Goal: Task Accomplishment & Management: Use online tool/utility

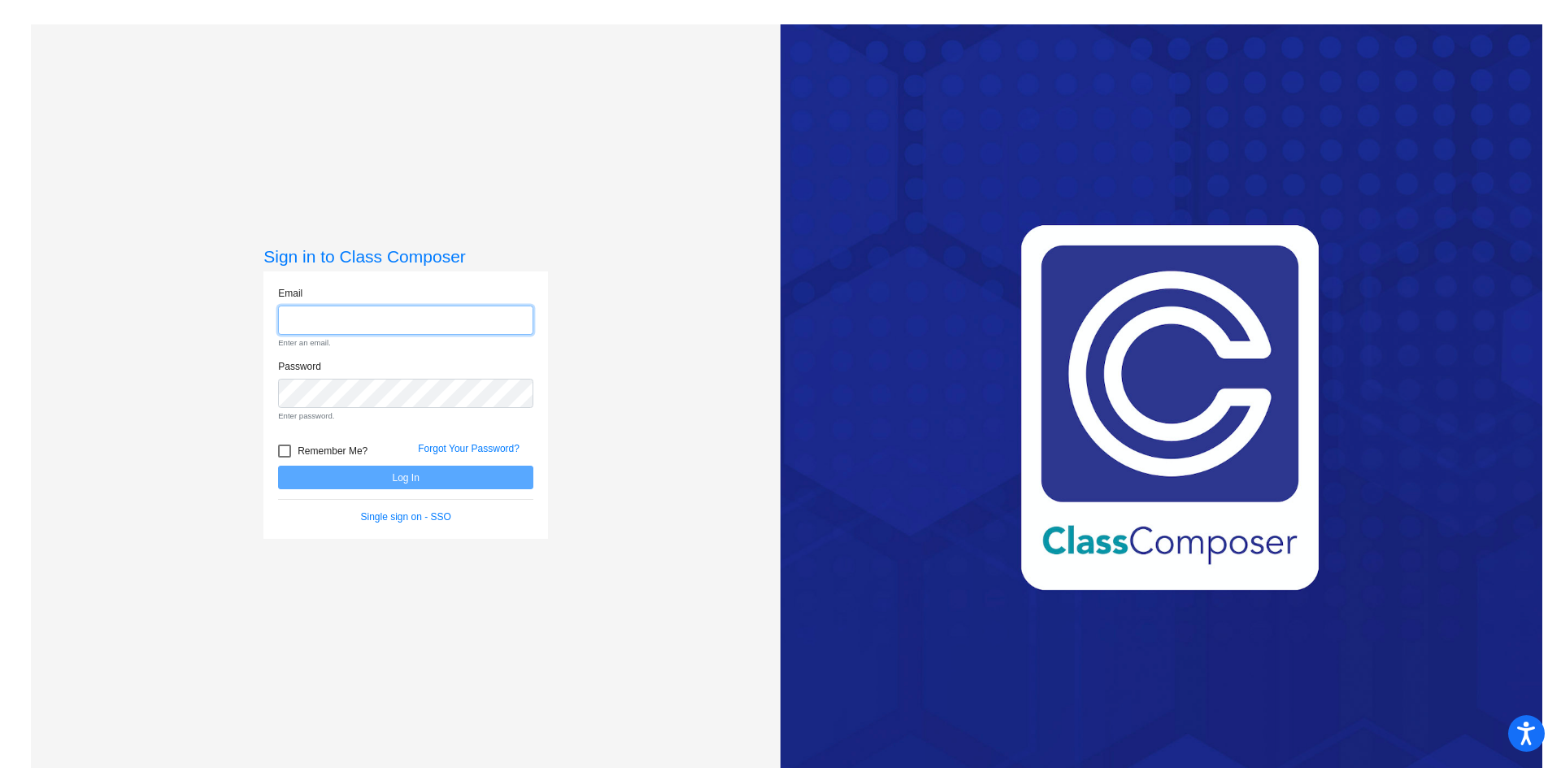
click at [337, 320] on input "email" at bounding box center [405, 321] width 255 height 30
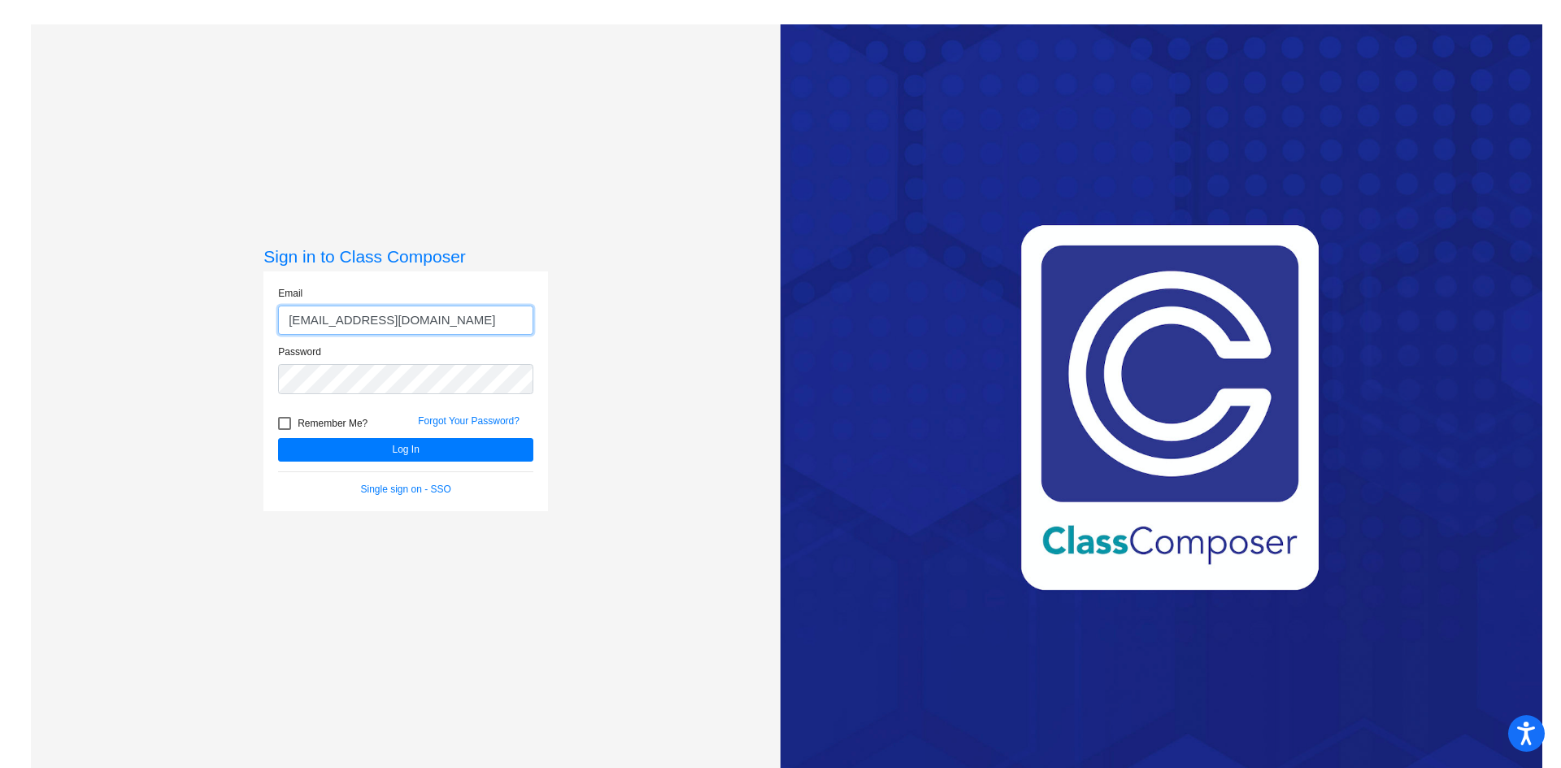
type input "[EMAIL_ADDRESS][DOMAIN_NAME]"
click at [278, 438] on button "Log In" at bounding box center [405, 450] width 255 height 24
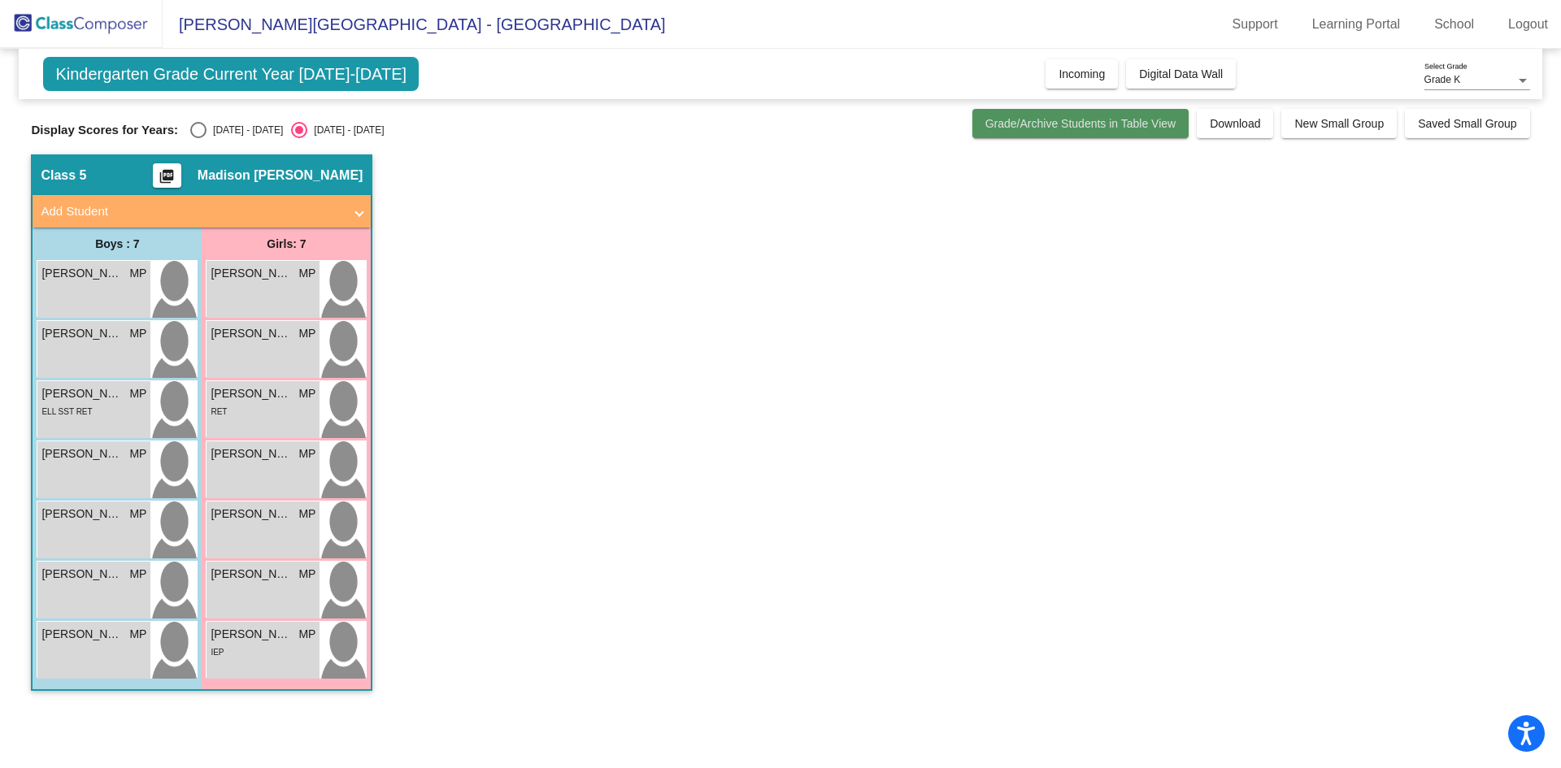
click at [1035, 113] on button "Grade/Archive Students in Table View" at bounding box center [1080, 123] width 217 height 29
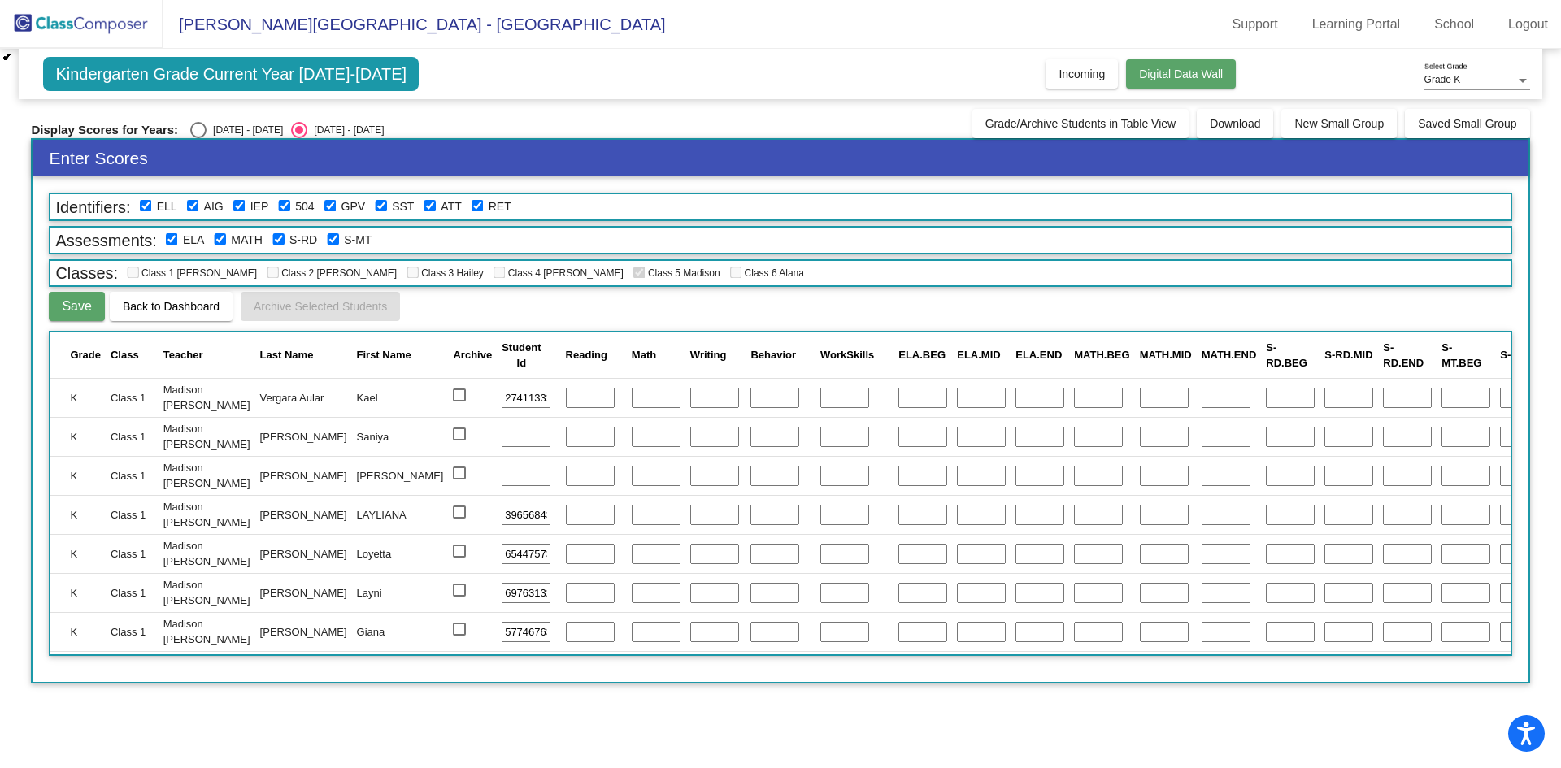
click at [1144, 75] on span "Digital Data Wall" at bounding box center [1181, 73] width 84 height 13
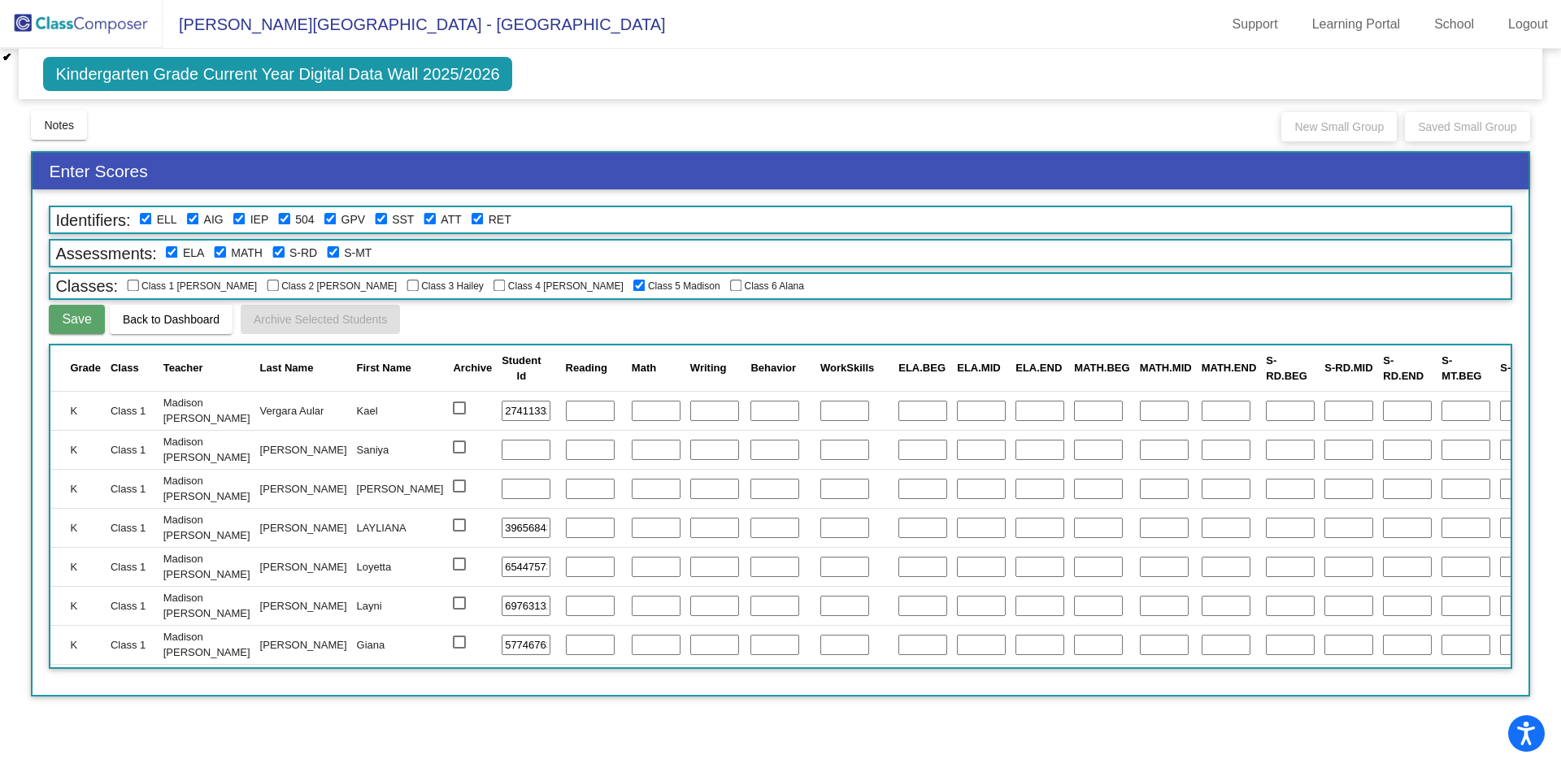
click at [275, 67] on span "Kindergarten Grade Current Year Digital Data Wall 2025/2026" at bounding box center [277, 74] width 468 height 34
click at [57, 115] on button "Notes" at bounding box center [59, 125] width 56 height 29
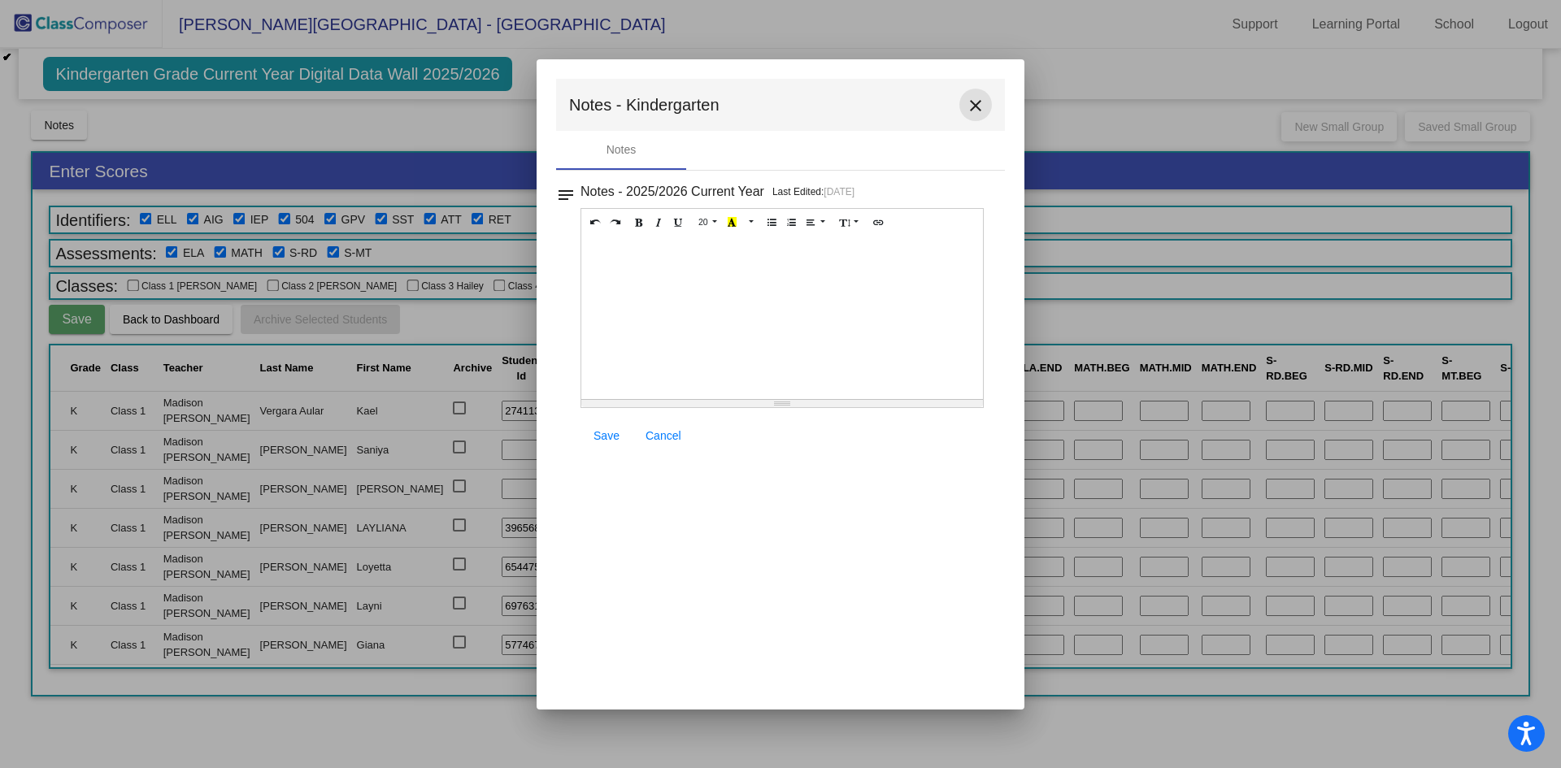
click at [969, 100] on mat-icon "close" at bounding box center [976, 106] width 20 height 20
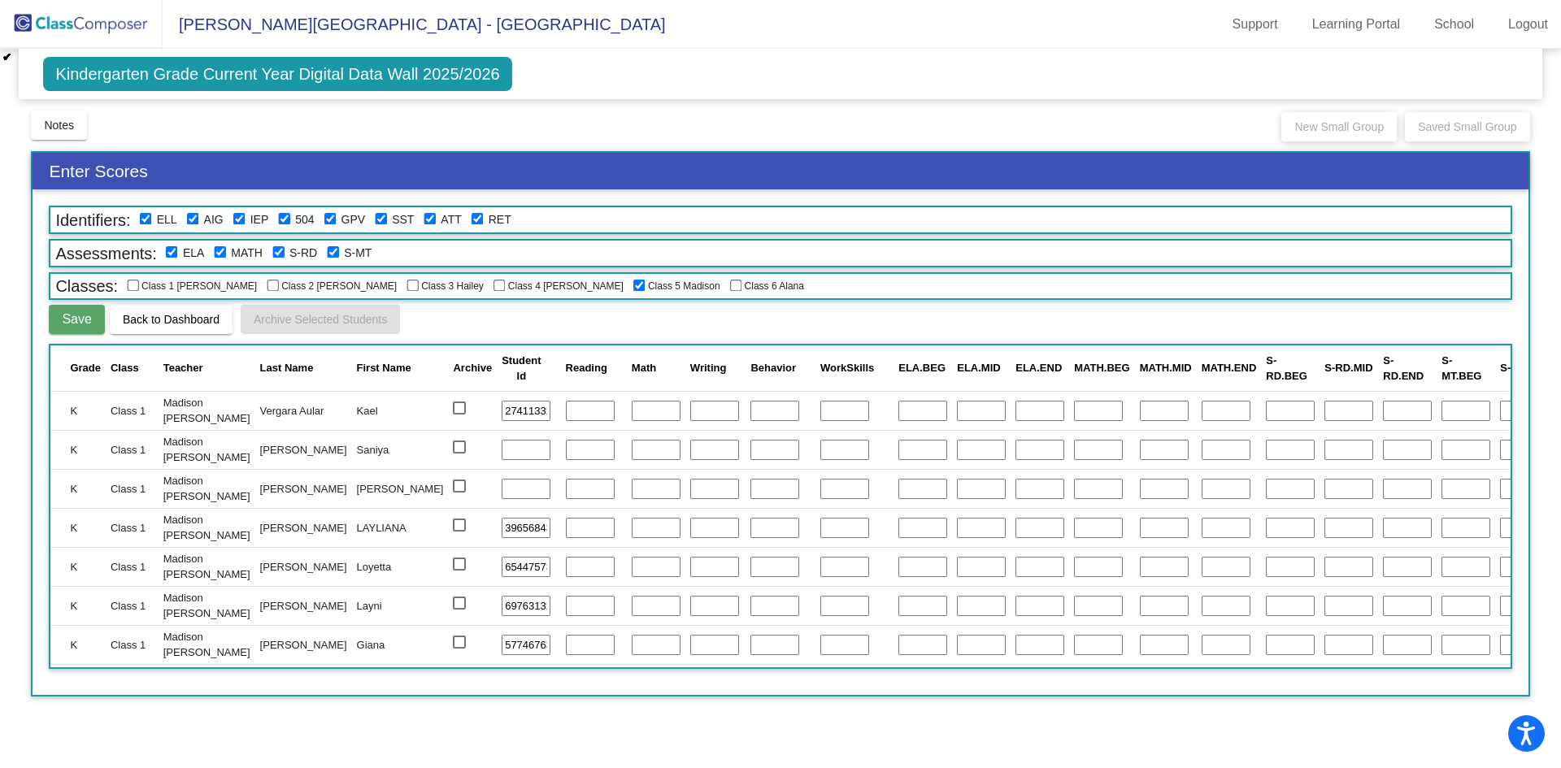
click at [76, 20] on img at bounding box center [81, 24] width 163 height 48
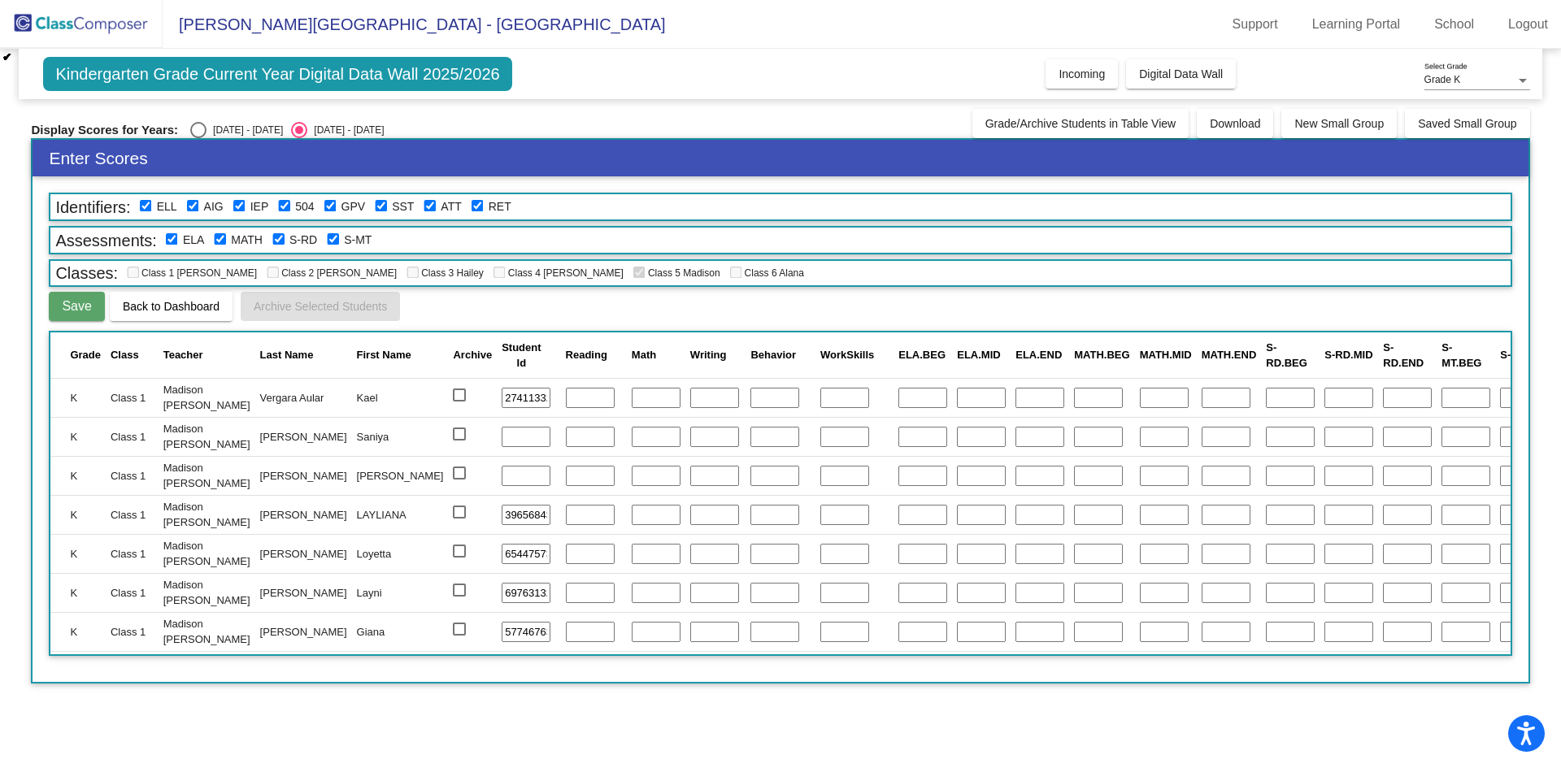
click at [76, 20] on img at bounding box center [81, 24] width 163 height 48
click at [419, 72] on span "Kindergarten Grade Current Year Digital Data Wall 2025/2026" at bounding box center [277, 74] width 468 height 34
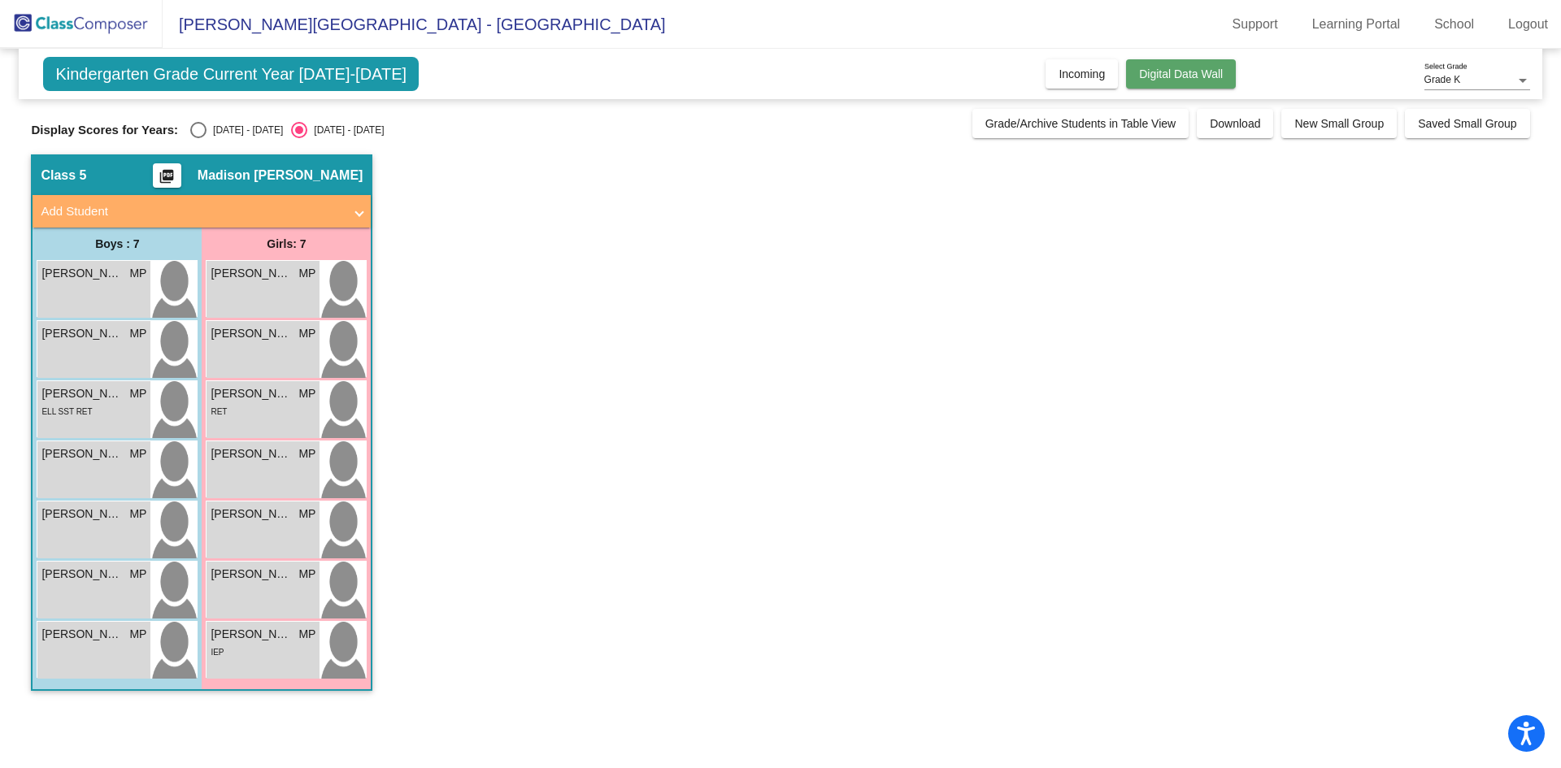
click at [1203, 72] on span "Digital Data Wall" at bounding box center [1181, 73] width 84 height 13
